Goal: Check status: Check status

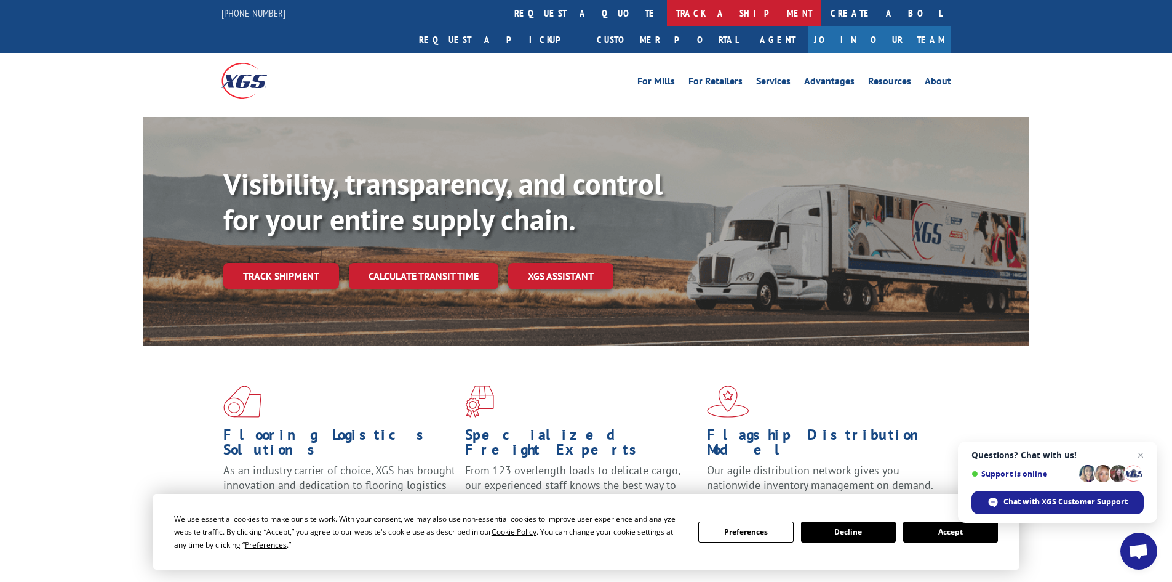
click at [667, 15] on link "track a shipment" at bounding box center [744, 13] width 154 height 26
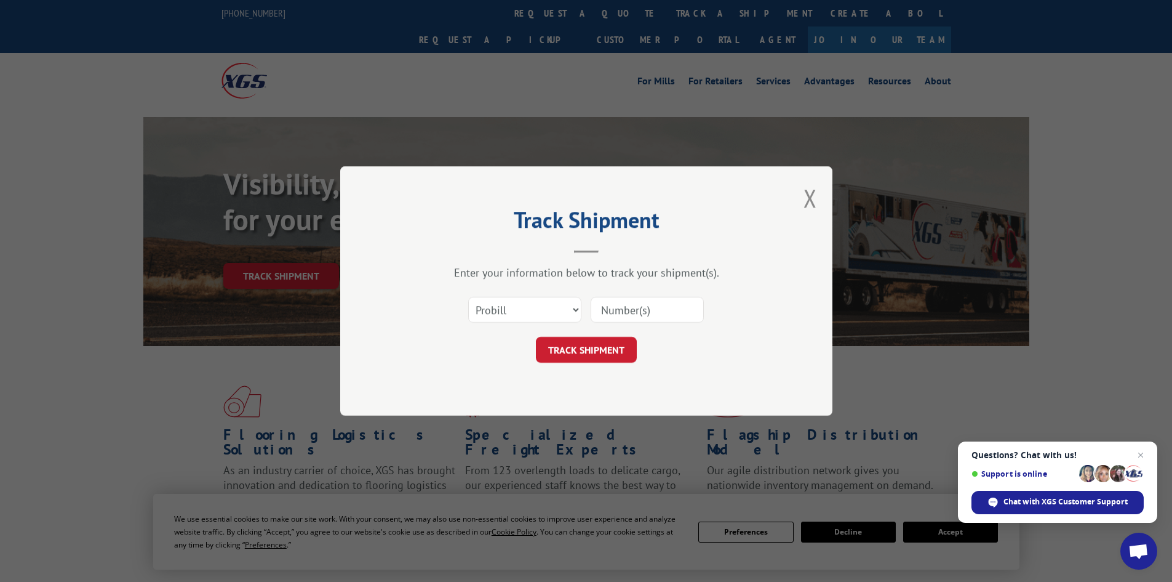
paste input "17521399"
type input "17521399"
click at [609, 348] on button "TRACK SHIPMENT" at bounding box center [586, 350] width 101 height 26
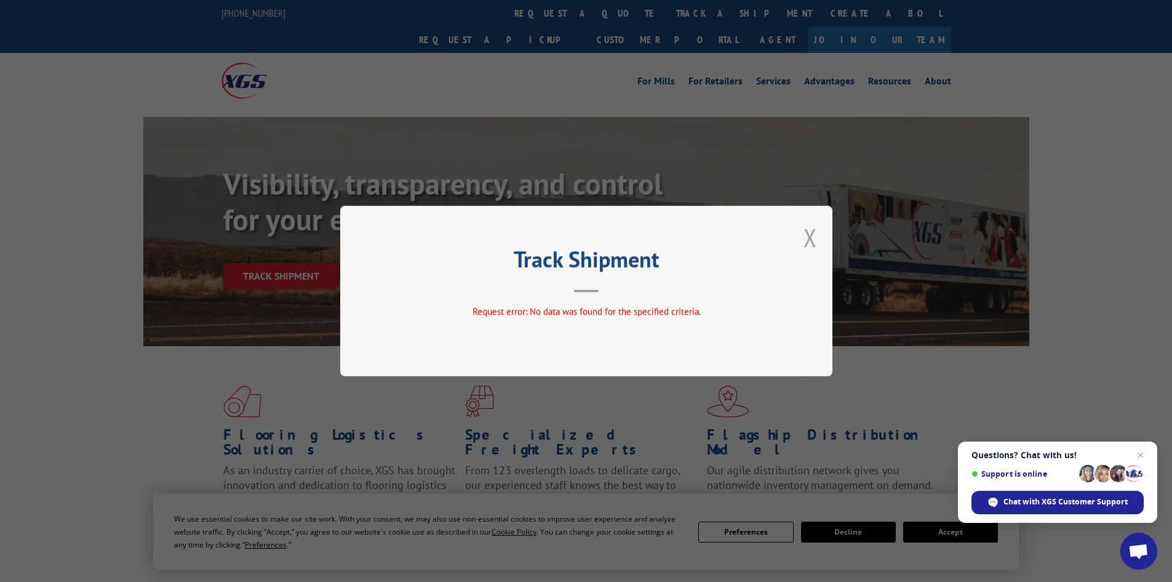
click at [809, 234] on button "Close modal" at bounding box center [811, 237] width 14 height 33
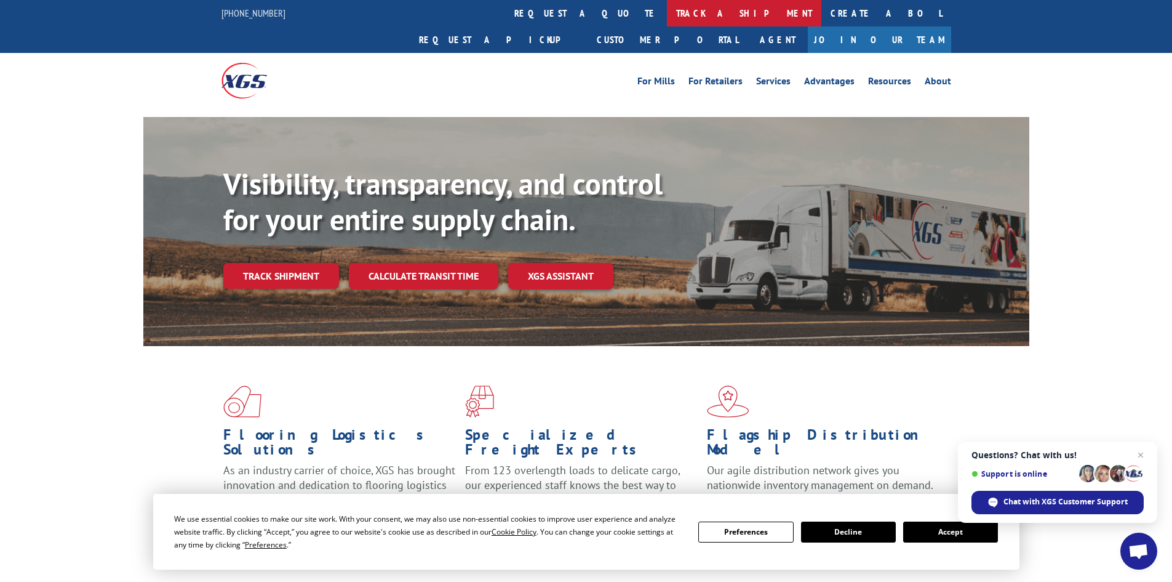
click at [667, 17] on link "track a shipment" at bounding box center [744, 13] width 154 height 26
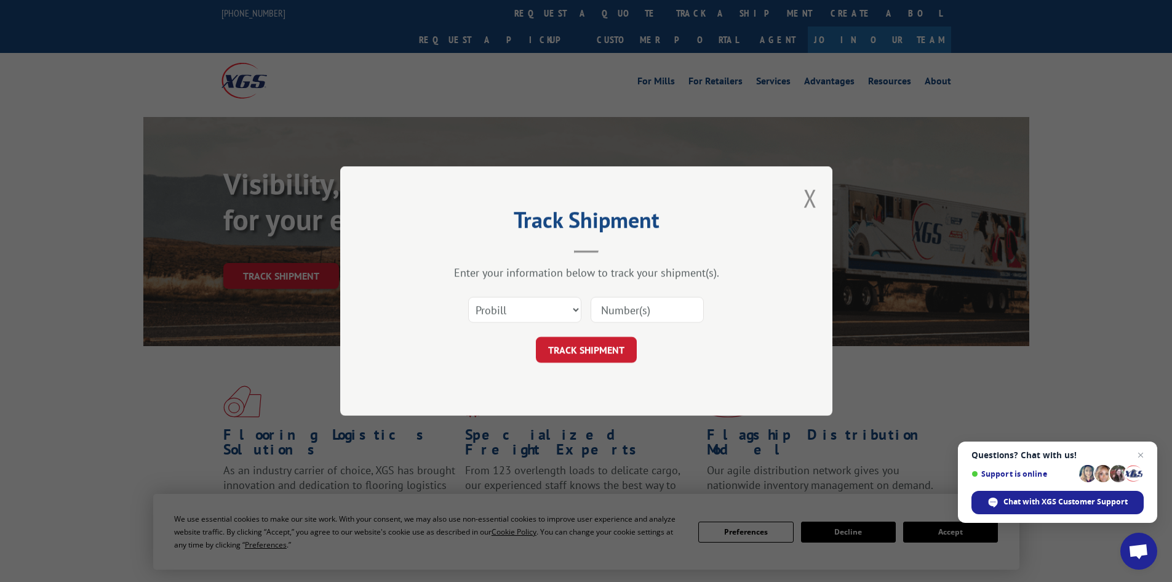
paste input "17521399"
type input "17521399"
click at [580, 351] on button "TRACK SHIPMENT" at bounding box center [586, 350] width 101 height 26
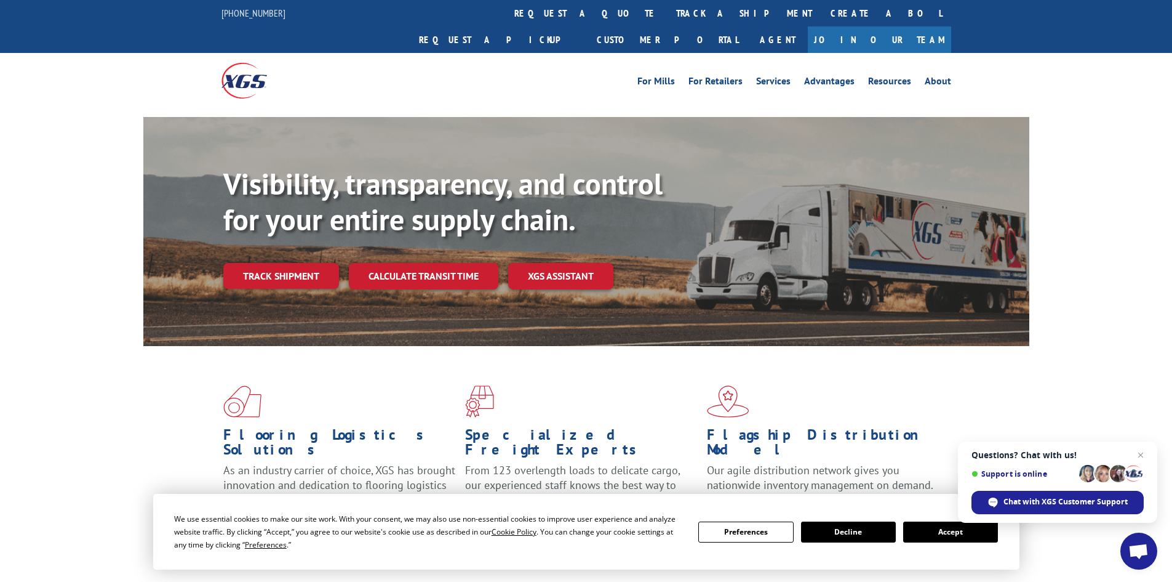
click at [932, 530] on button "Accept" at bounding box center [950, 531] width 95 height 21
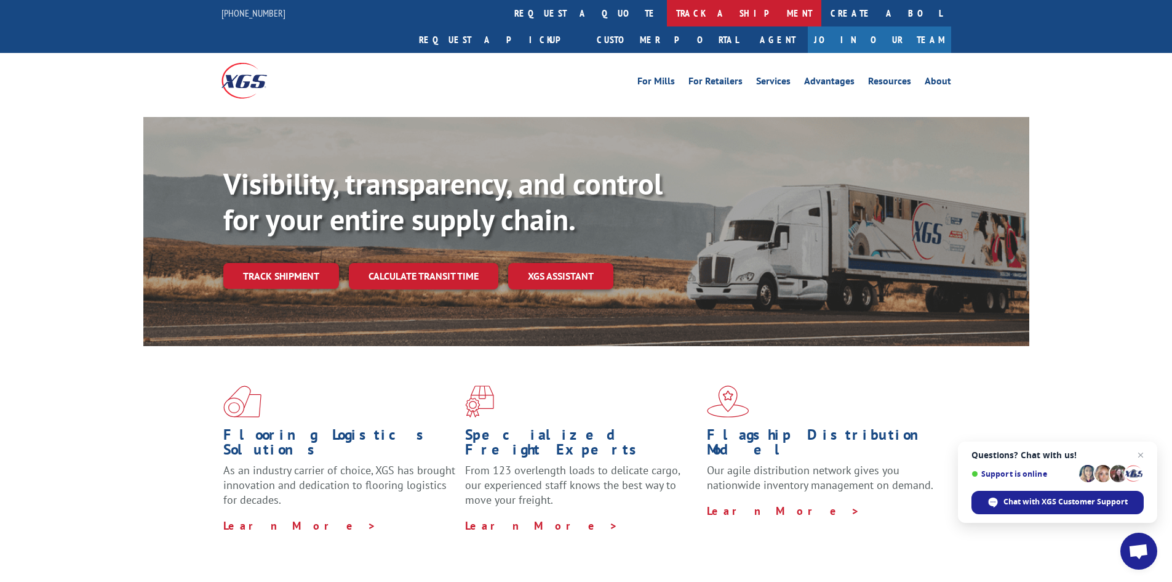
click at [667, 10] on link "track a shipment" at bounding box center [744, 13] width 154 height 26
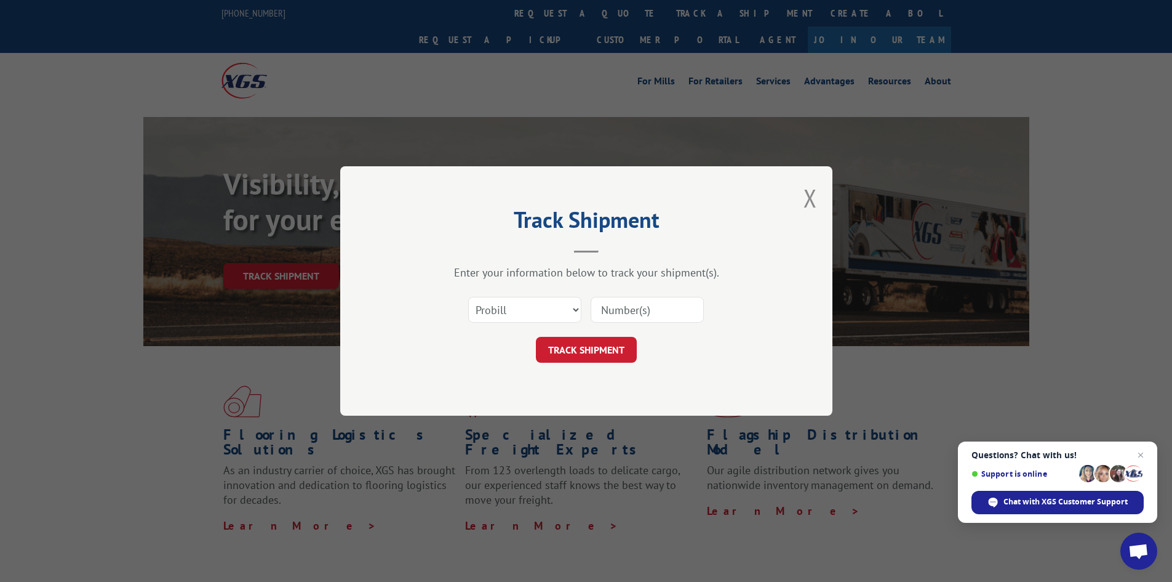
paste input "17521399"
type input "17521399"
click at [575, 351] on button "TRACK SHIPMENT" at bounding box center [586, 350] width 101 height 26
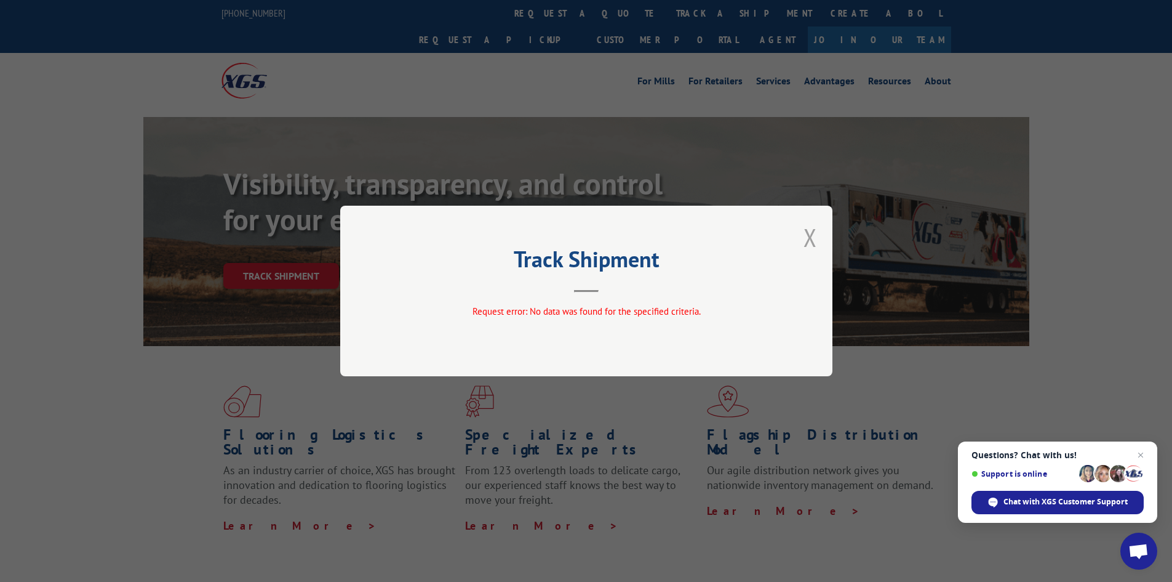
click at [807, 239] on button "Close modal" at bounding box center [811, 237] width 14 height 33
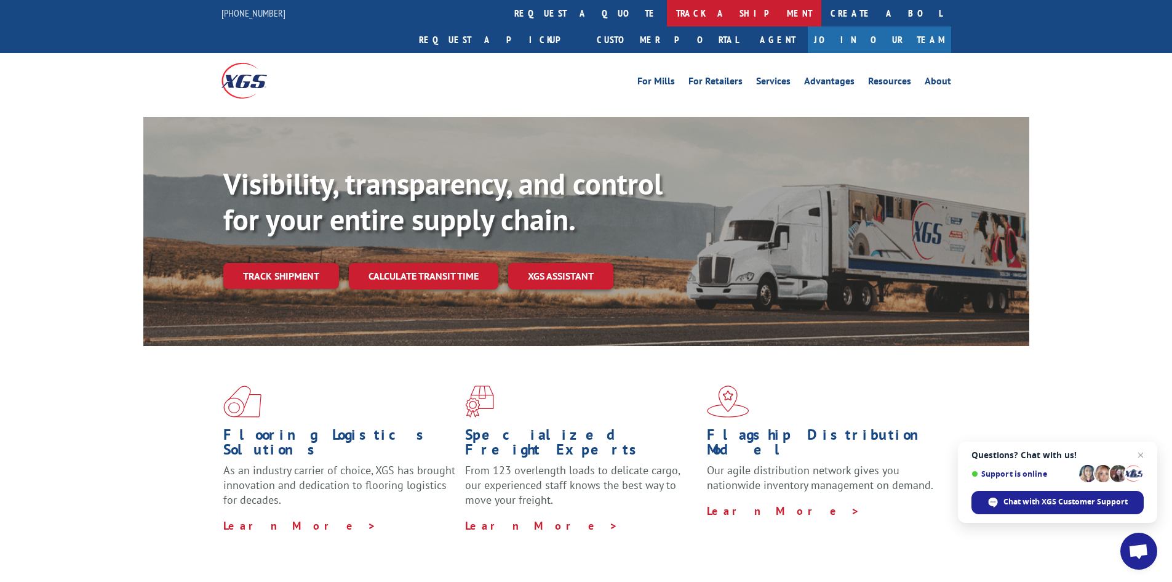
click at [667, 14] on link "track a shipment" at bounding box center [744, 13] width 154 height 26
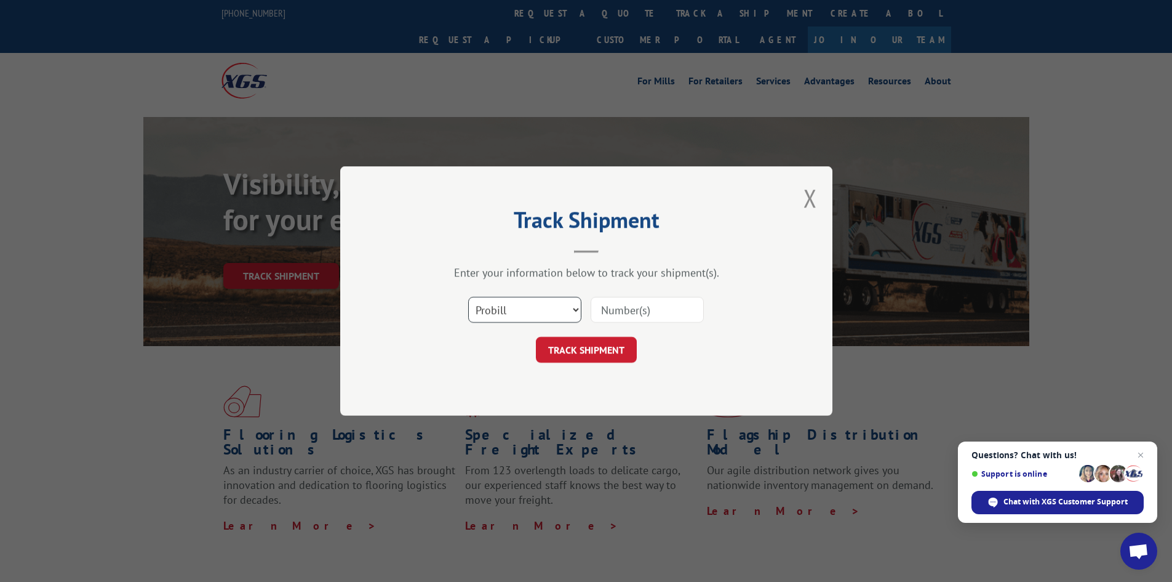
click at [574, 307] on select "Select category... Probill BOL PO" at bounding box center [524, 310] width 113 height 26
select select "bol"
click at [468, 297] on select "Select category... Probill BOL PO" at bounding box center [524, 310] width 113 height 26
click at [652, 312] on input at bounding box center [647, 310] width 113 height 26
type input "5225928"
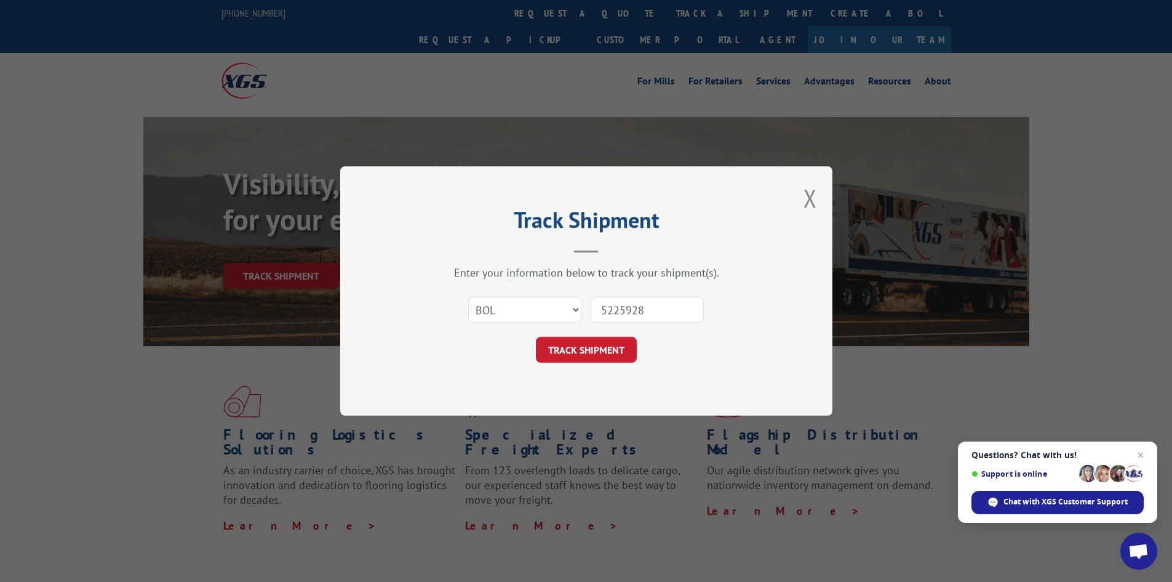
click at [536, 337] on button "TRACK SHIPMENT" at bounding box center [586, 350] width 101 height 26
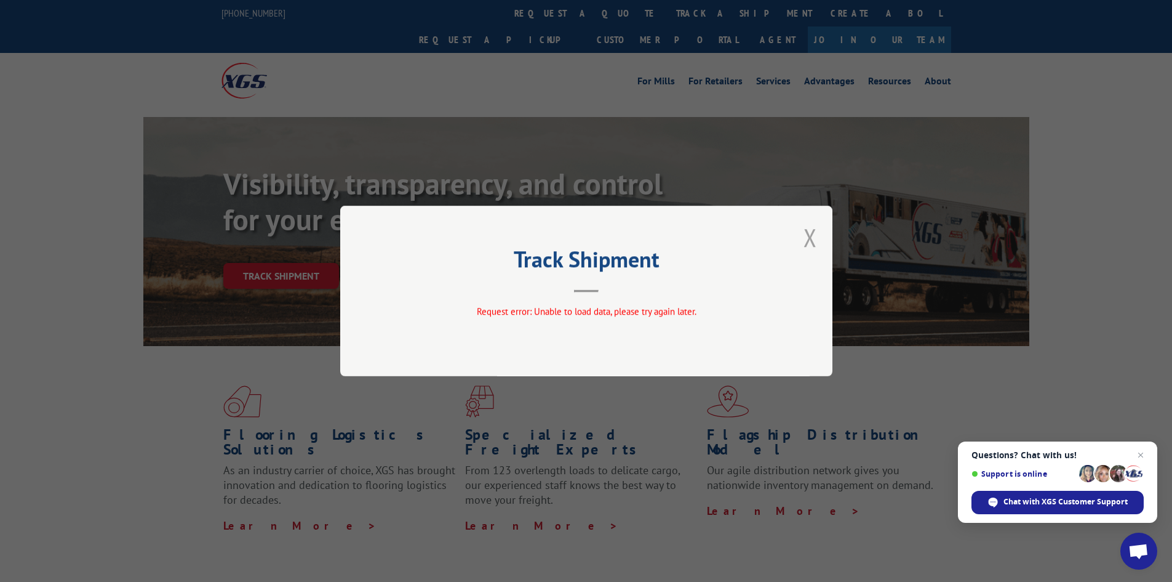
click at [809, 238] on button "Close modal" at bounding box center [811, 237] width 14 height 33
